Goal: Book appointment/travel/reservation

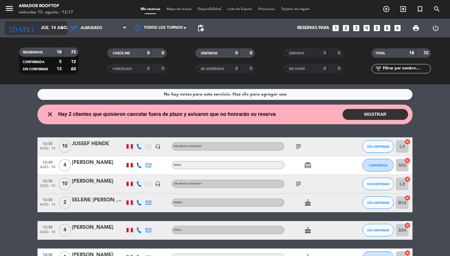
click at [57, 27] on input "jue. 14 ago." at bounding box center [65, 27] width 55 height 11
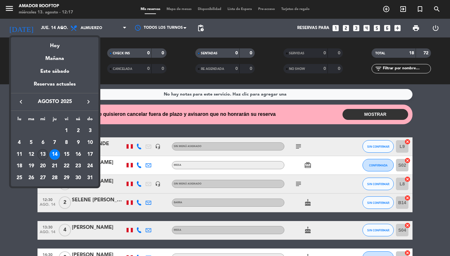
click at [42, 156] on div "13" at bounding box center [42, 154] width 11 height 11
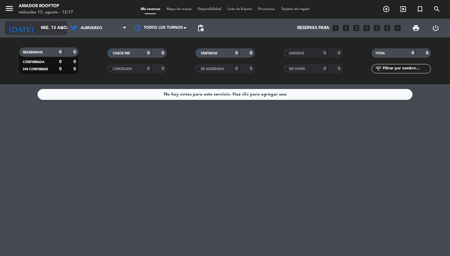
click at [59, 29] on icon "arrow_drop_down" at bounding box center [61, 27] width 7 height 7
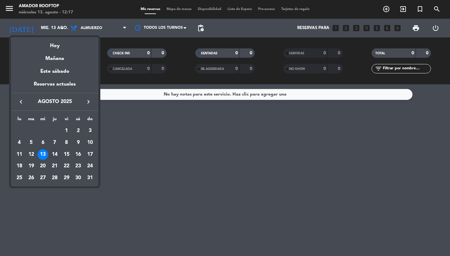
click at [53, 156] on div "14" at bounding box center [54, 154] width 11 height 11
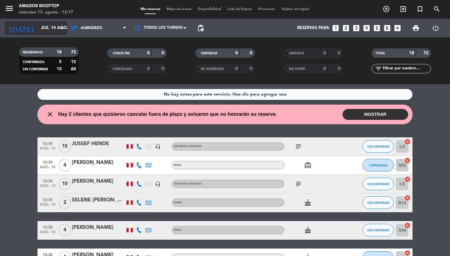
click at [57, 28] on input "jue. 14 ago." at bounding box center [65, 27] width 55 height 11
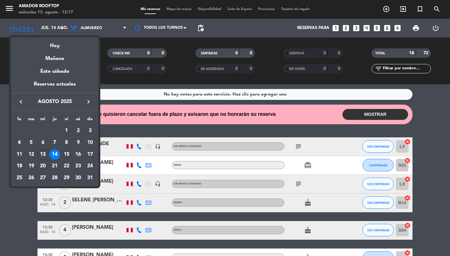
click at [67, 155] on div "15" at bounding box center [66, 154] width 11 height 11
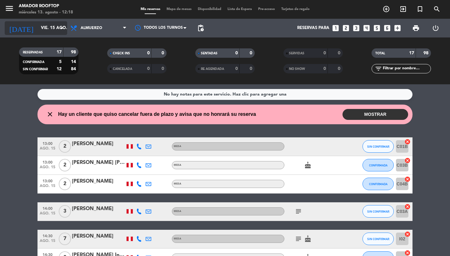
click at [66, 25] on input "vie. 15 ago." at bounding box center [65, 27] width 55 height 11
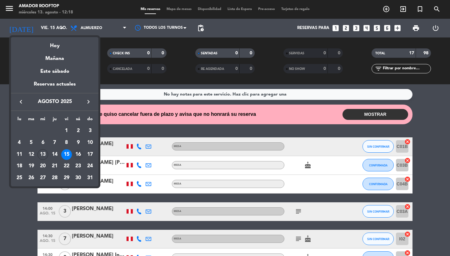
click at [79, 155] on div "16" at bounding box center [78, 154] width 11 height 11
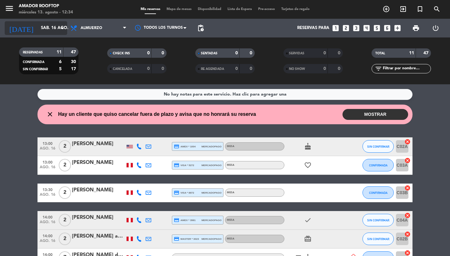
click at [55, 29] on input "sáb. 16 ago." at bounding box center [65, 27] width 55 height 11
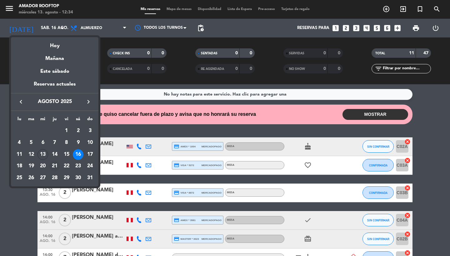
click at [56, 166] on div "21" at bounding box center [54, 166] width 11 height 11
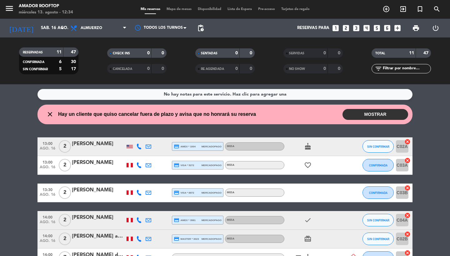
type input "jue. 21 ago."
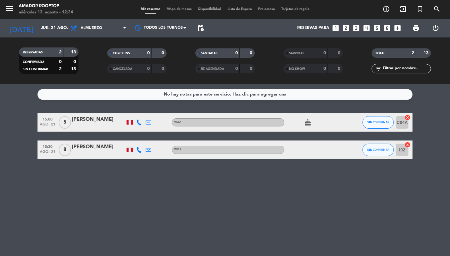
click at [221, 123] on span "SIN CONFIRMAR" at bounding box center [378, 122] width 22 height 3
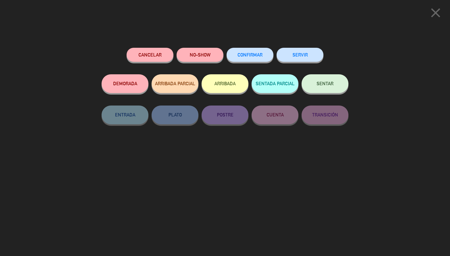
click at [221, 12] on icon "close" at bounding box center [436, 13] width 16 height 16
